Goal: Navigation & Orientation: Find specific page/section

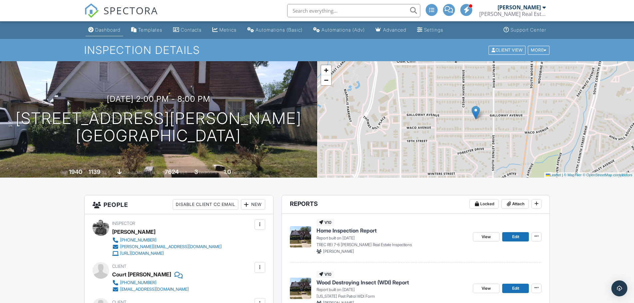
click at [99, 27] on div "Dashboard" at bounding box center [107, 30] width 25 height 6
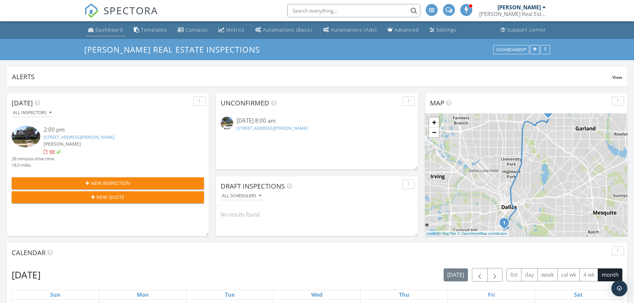
click at [109, 33] on link "Dashboard" at bounding box center [106, 30] width 40 height 12
